Goal: Find contact information: Find contact information

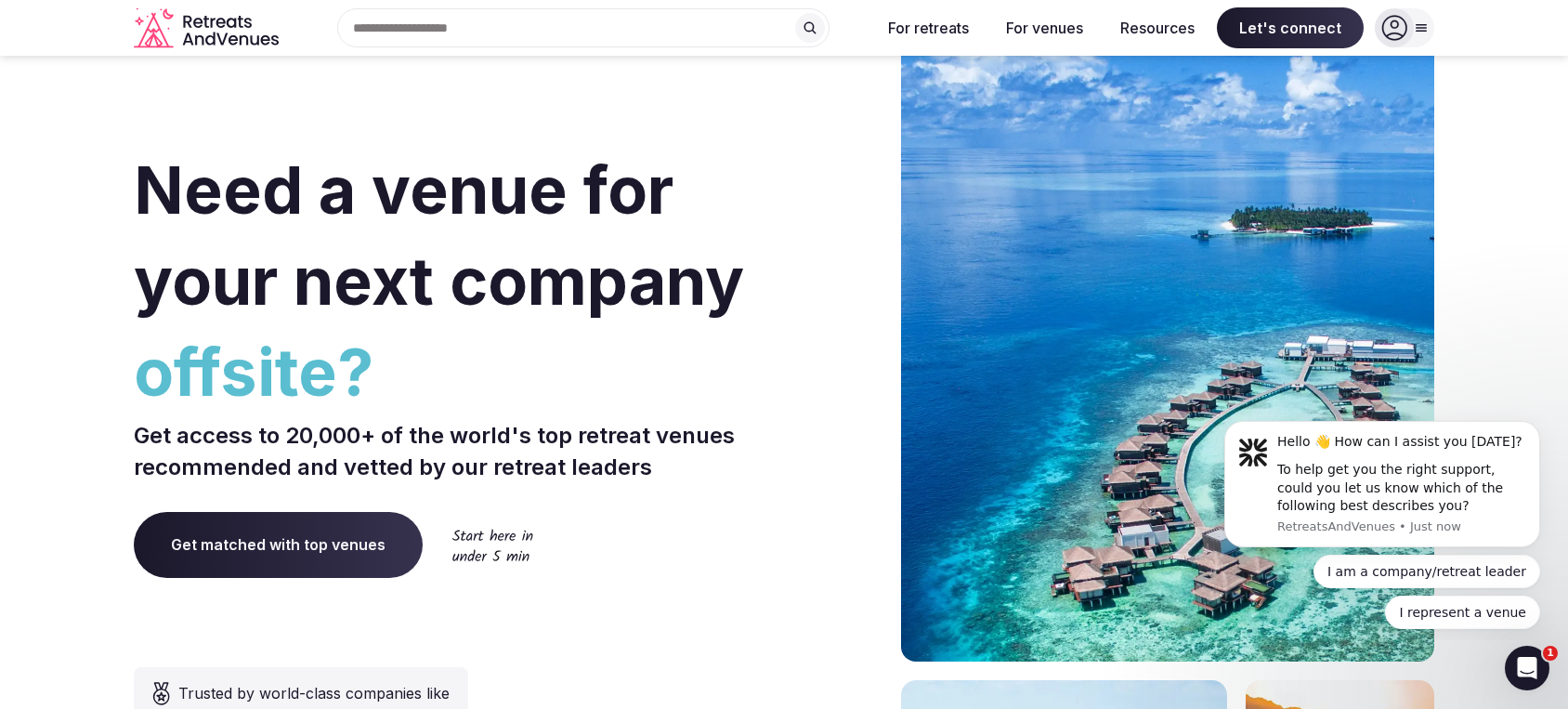
click at [228, 32] on icon "Retreats and Venues company logo" at bounding box center [209, 28] width 149 height 42
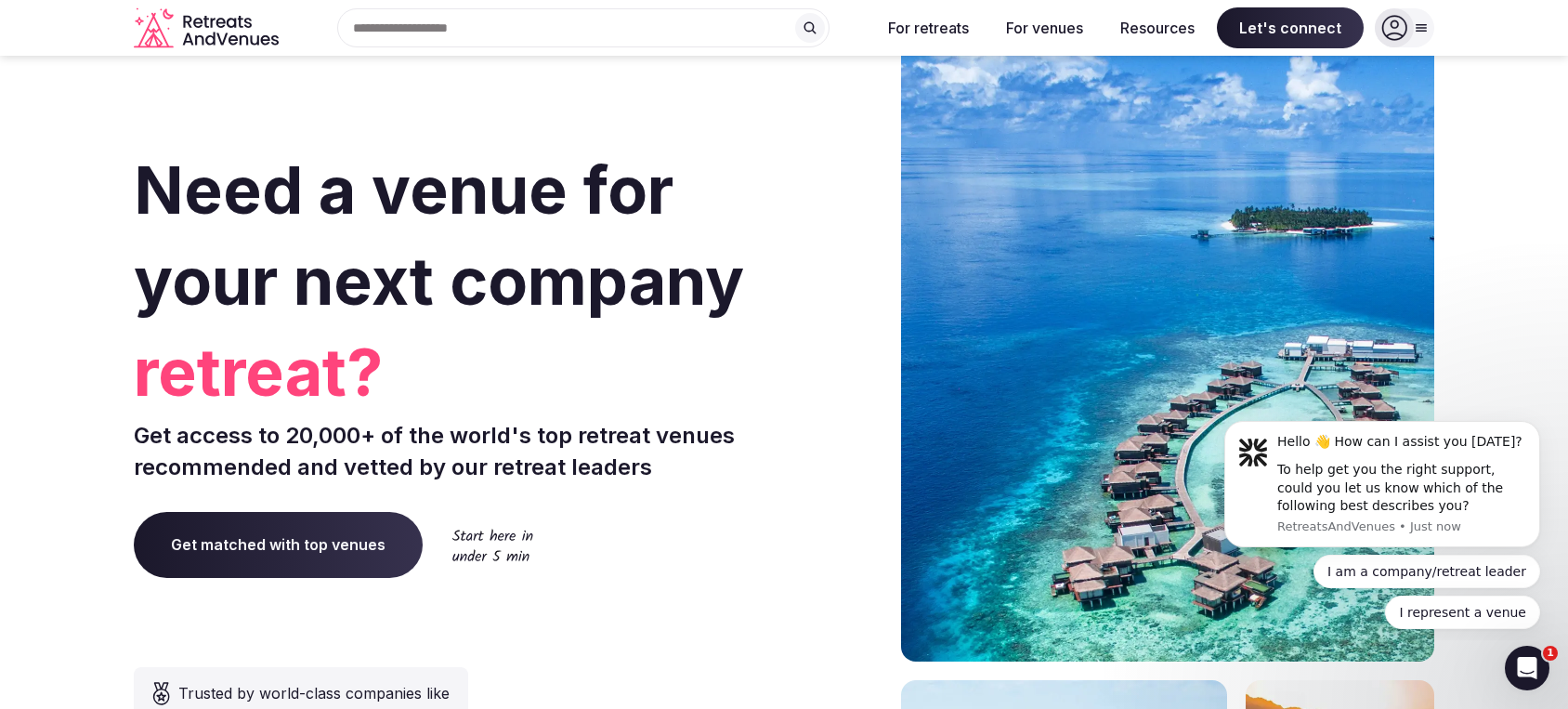
click at [197, 31] on icon "Retreats and Venues company logo" at bounding box center [209, 28] width 149 height 42
click at [162, 31] on icon "Retreats and Venues company logo" at bounding box center [155, 30] width 41 height 35
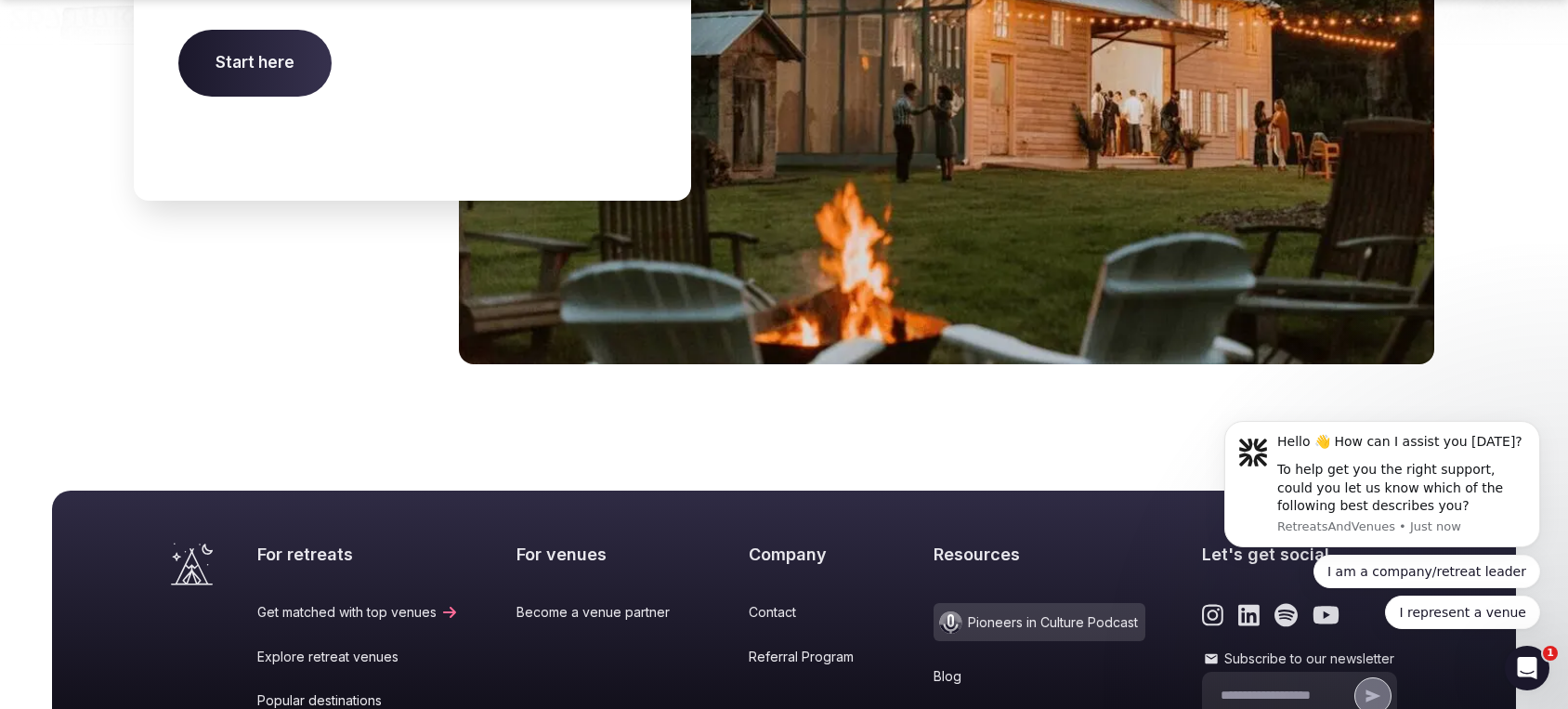
scroll to position [7847, 0]
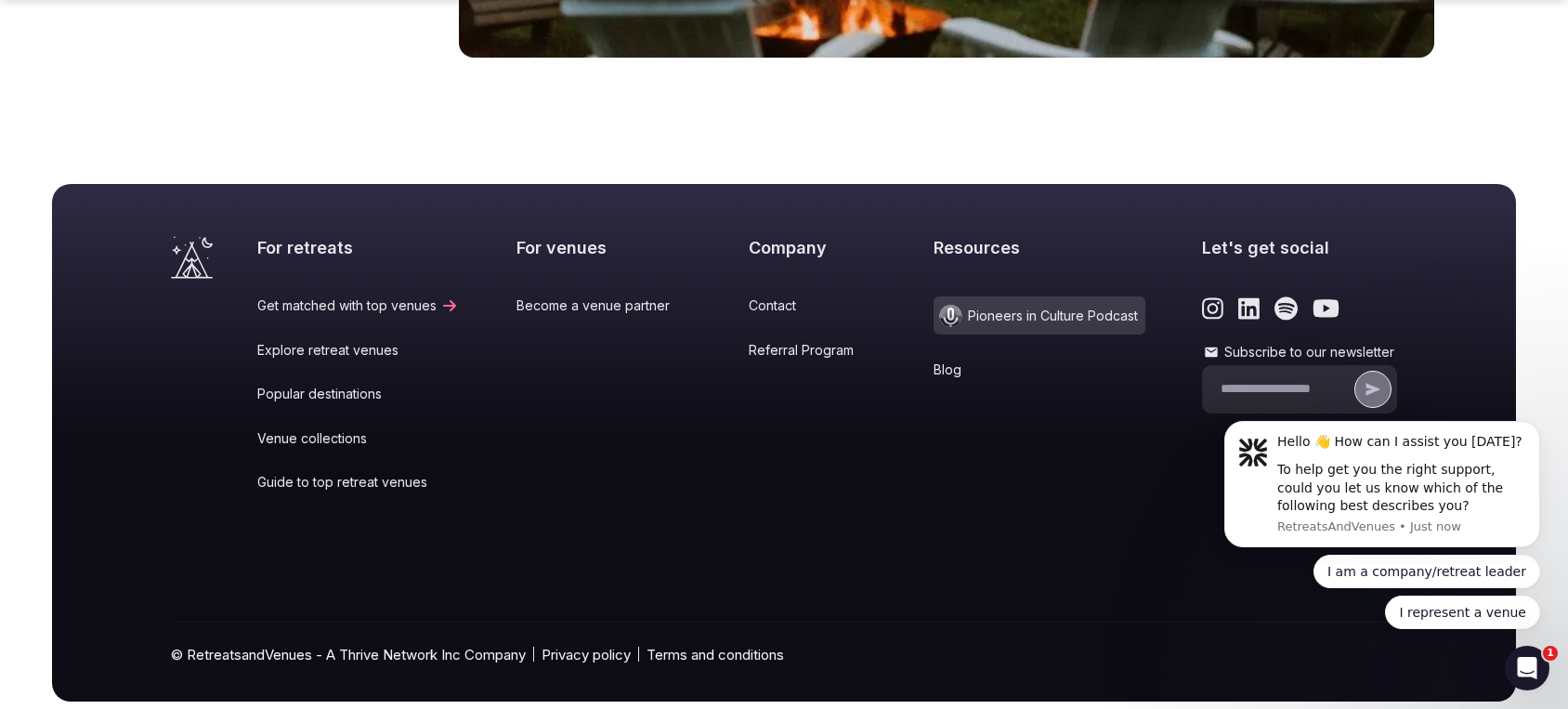
click at [764, 296] on link "Contact" at bounding box center [812, 306] width 128 height 19
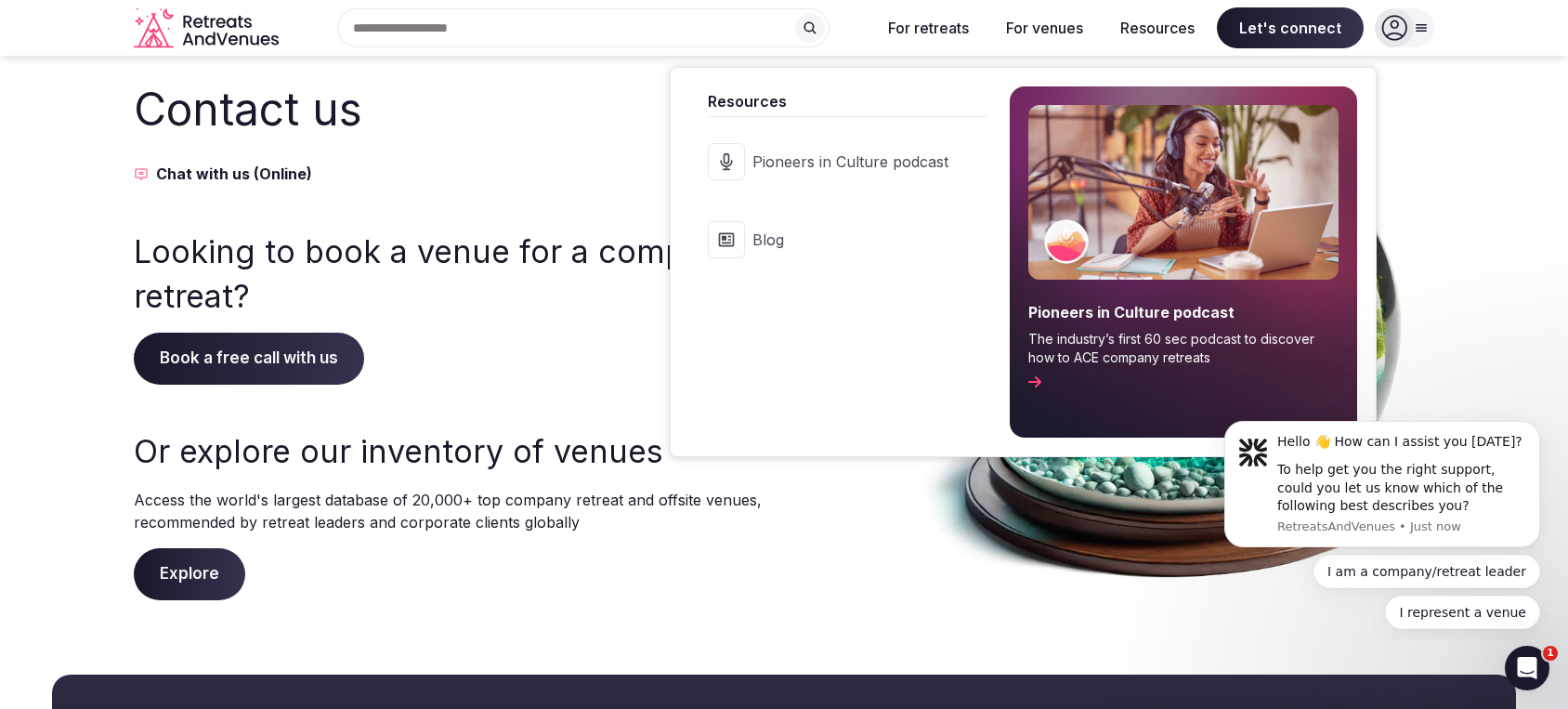
click at [1157, 28] on button "Resources" at bounding box center [1157, 28] width 104 height 41
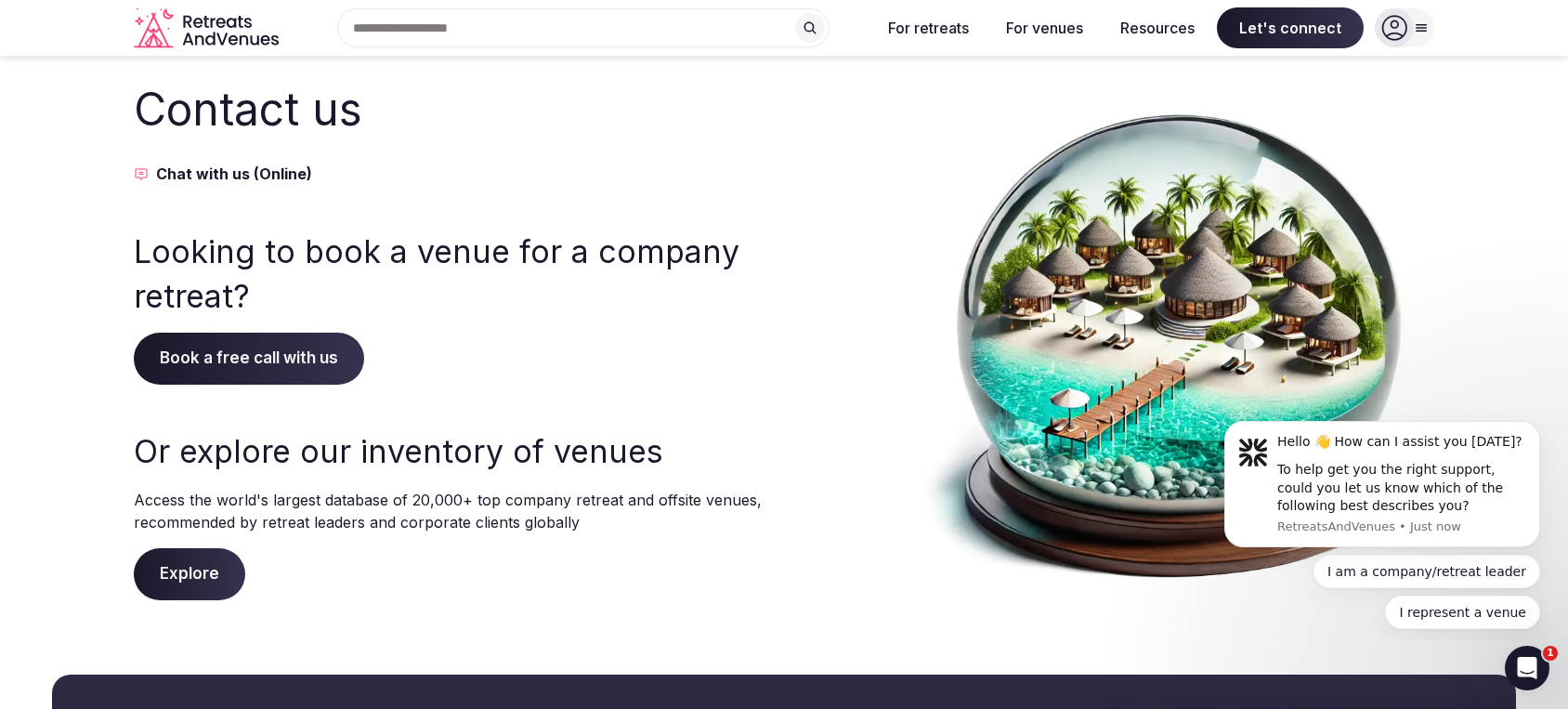
scroll to position [7847, 0]
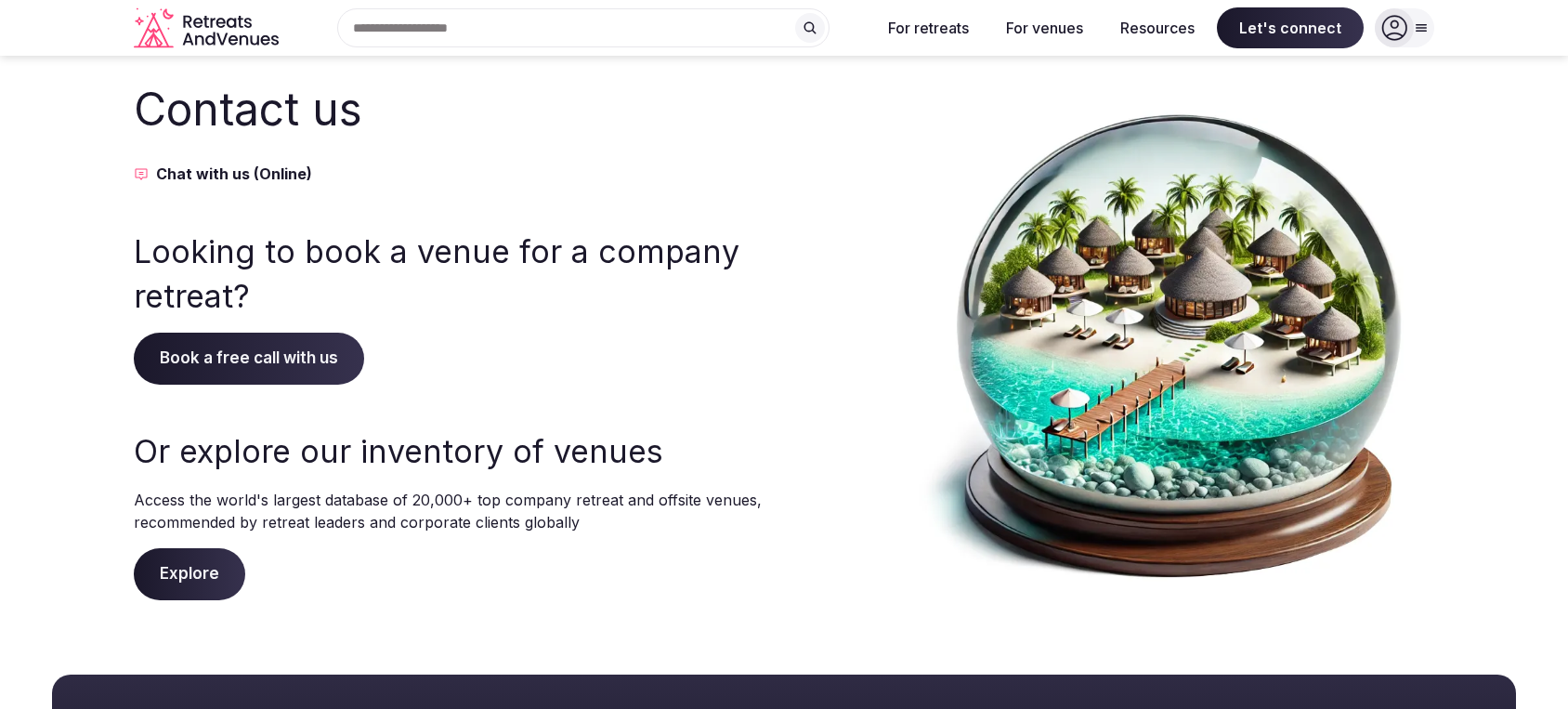
click at [204, 27] on icon "Retreats and Venues company logo" at bounding box center [209, 28] width 149 height 42
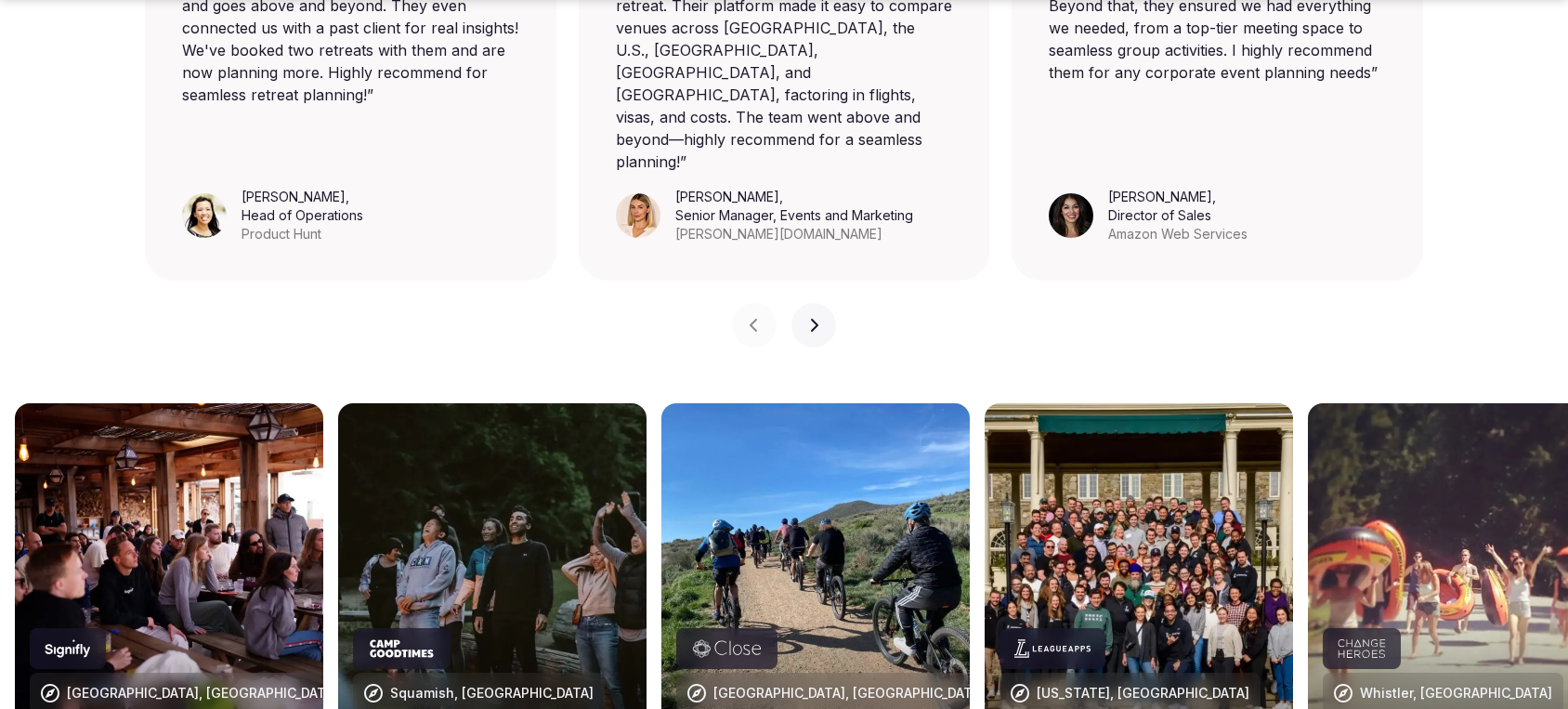
scroll to position [1766, 0]
